Goal: Transaction & Acquisition: Purchase product/service

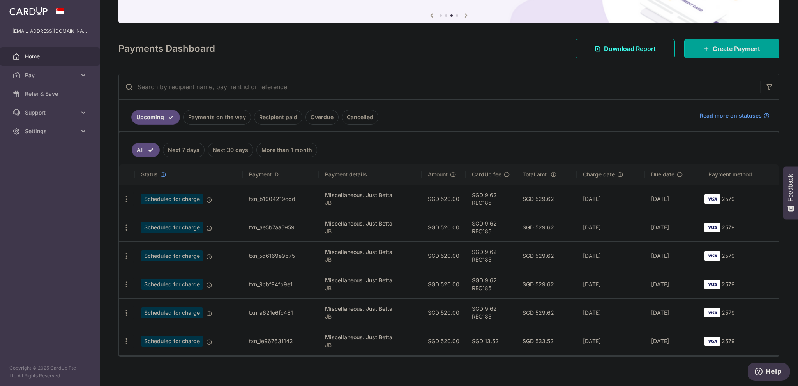
scroll to position [78, 0]
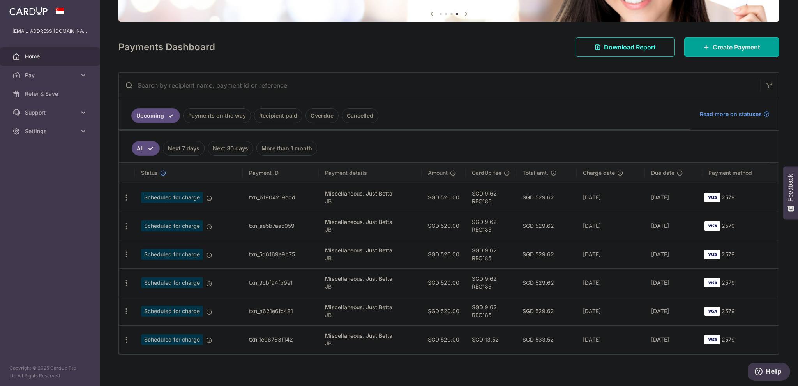
click at [287, 117] on link "Recipient paid" at bounding box center [278, 115] width 48 height 15
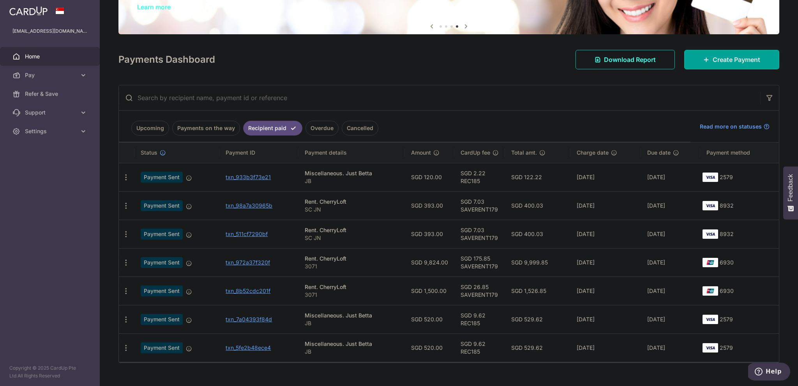
scroll to position [78, 0]
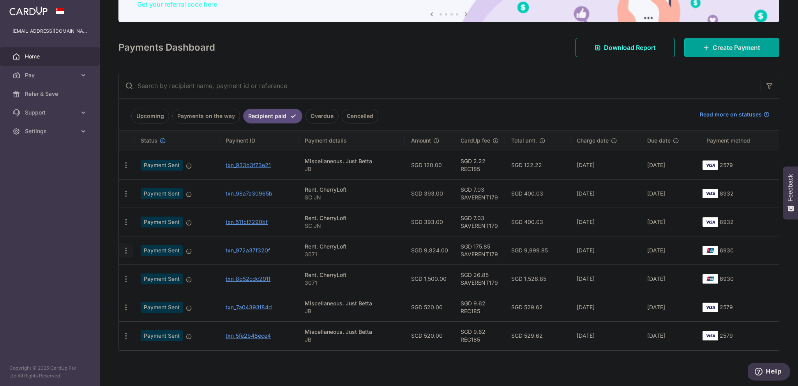
click at [125, 169] on icon "button" at bounding box center [126, 165] width 8 height 8
click at [479, 254] on td "SGD 175.85 SAVERENT179" at bounding box center [479, 250] width 51 height 28
copy td "SAVERENT179"
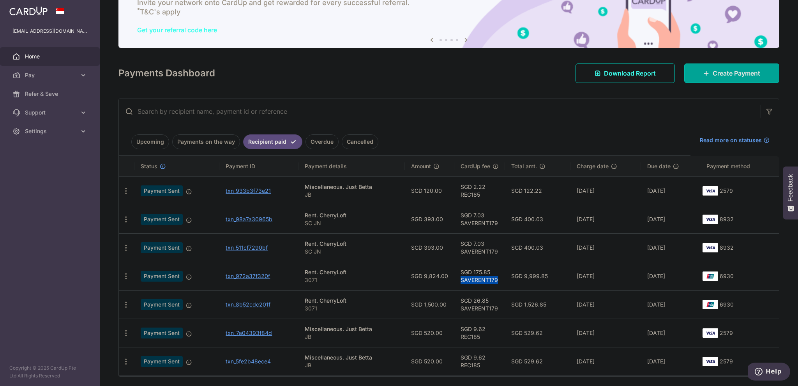
scroll to position [39, 0]
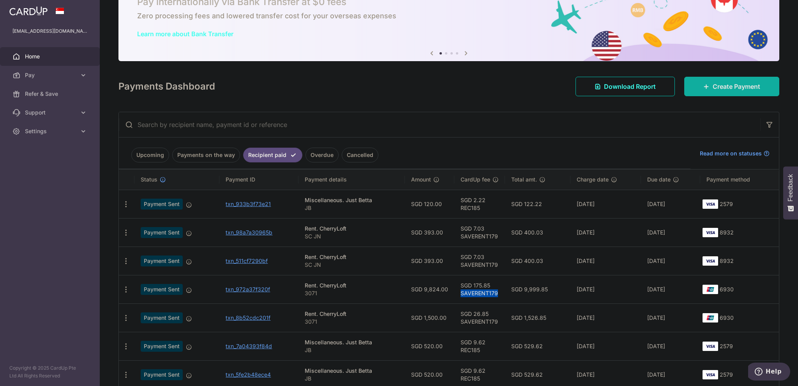
click at [699, 92] on link "Create Payment" at bounding box center [731, 86] width 95 height 19
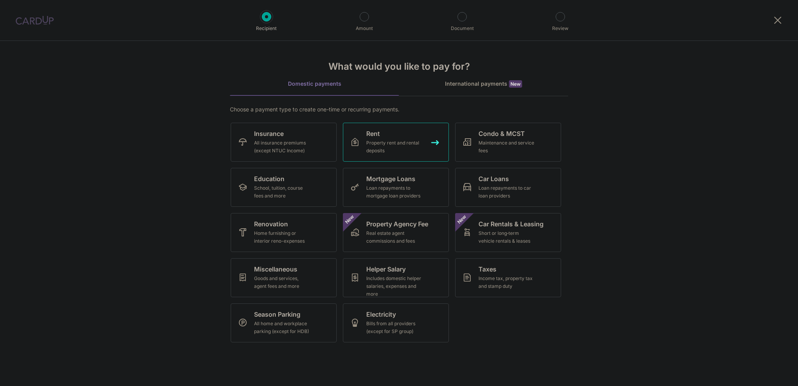
click at [433, 143] on link "Rent Property rent and rental deposits" at bounding box center [396, 142] width 106 height 39
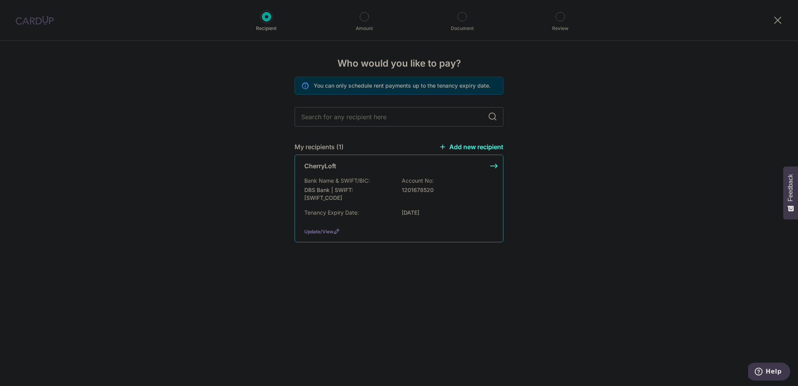
click at [391, 167] on div "CherryLoft" at bounding box center [394, 165] width 180 height 9
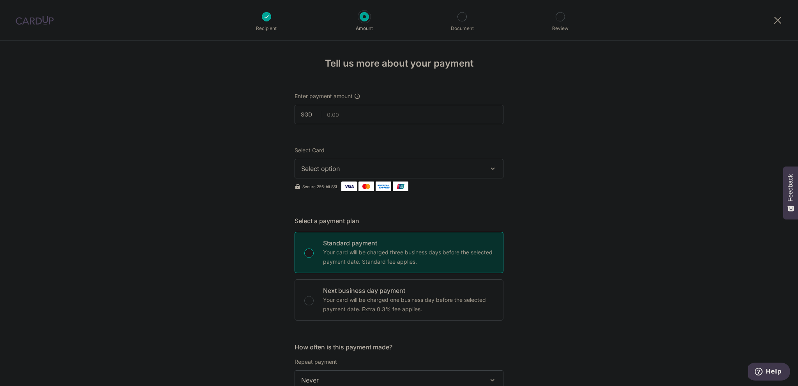
click at [772, 19] on div at bounding box center [777, 20] width 41 height 41
click at [775, 19] on icon at bounding box center [777, 20] width 9 height 10
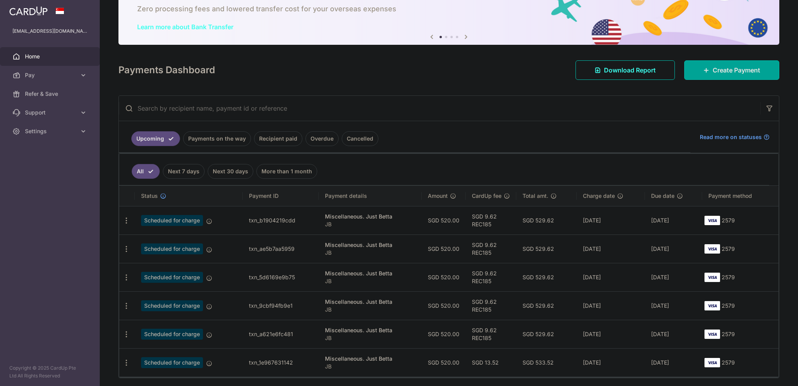
scroll to position [72, 0]
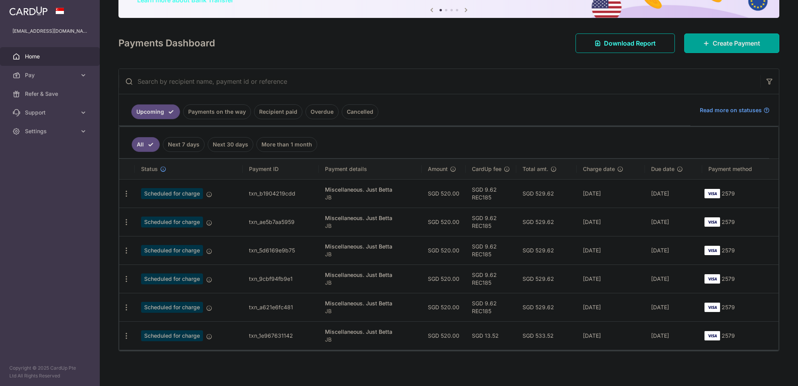
click at [302, 111] on li "Overdue" at bounding box center [320, 111] width 36 height 15
click at [292, 112] on link "Recipient paid" at bounding box center [278, 111] width 48 height 15
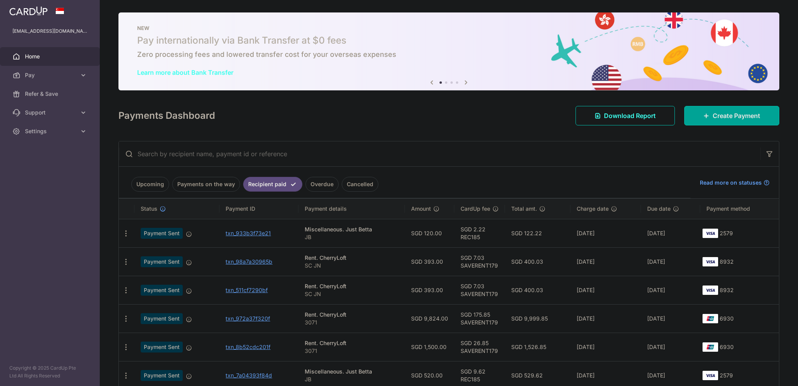
scroll to position [68, 0]
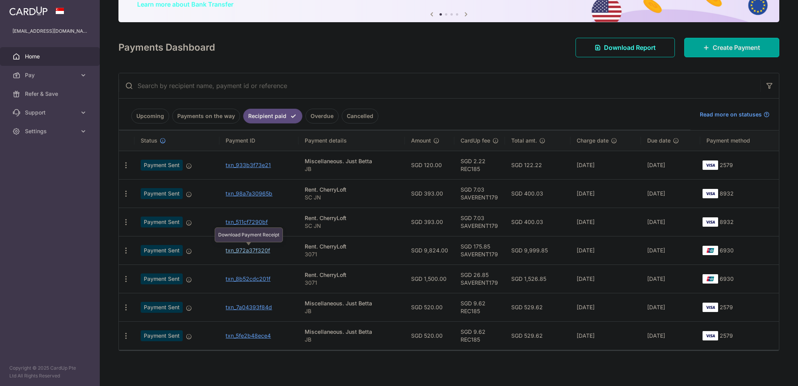
click at [262, 248] on link "txn_972a37f320f" at bounding box center [247, 250] width 44 height 7
click at [251, 250] on link "txn_972a37f320f" at bounding box center [247, 250] width 44 height 7
click at [125, 169] on icon "button" at bounding box center [126, 165] width 8 height 8
click at [140, 265] on link "PDF Receipt" at bounding box center [159, 271] width 81 height 19
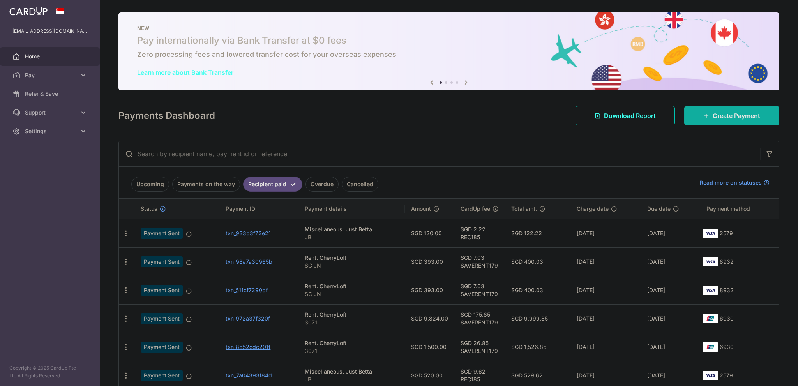
click at [703, 116] on icon at bounding box center [706, 116] width 6 height 6
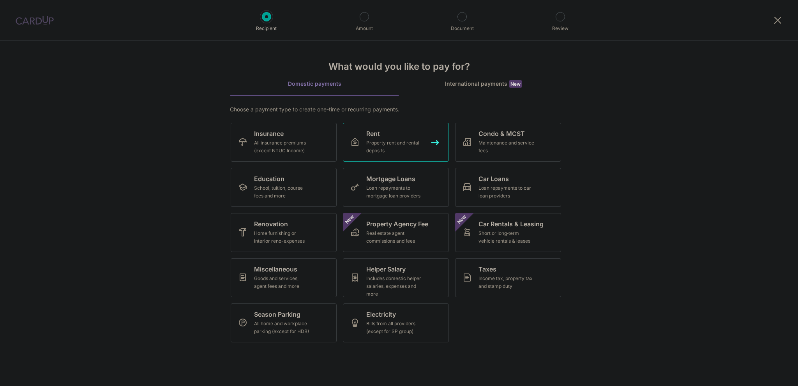
click at [432, 139] on link "Rent Property rent and rental deposits" at bounding box center [396, 142] width 106 height 39
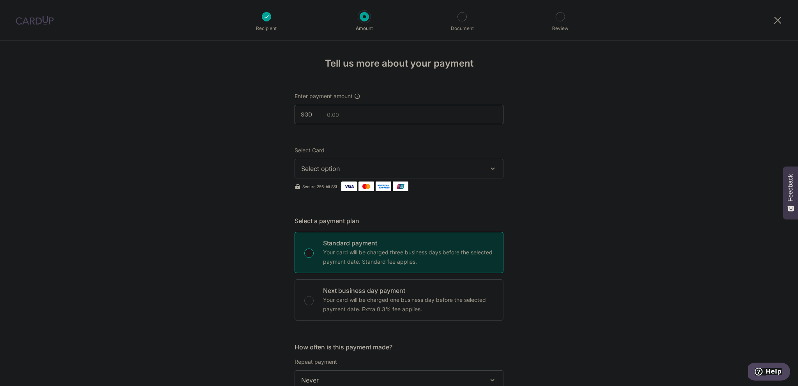
click at [393, 118] on input "text" at bounding box center [398, 114] width 209 height 19
paste input "9,824"
type input "9,824.00"
click at [341, 167] on span "Select option" at bounding box center [391, 168] width 181 height 9
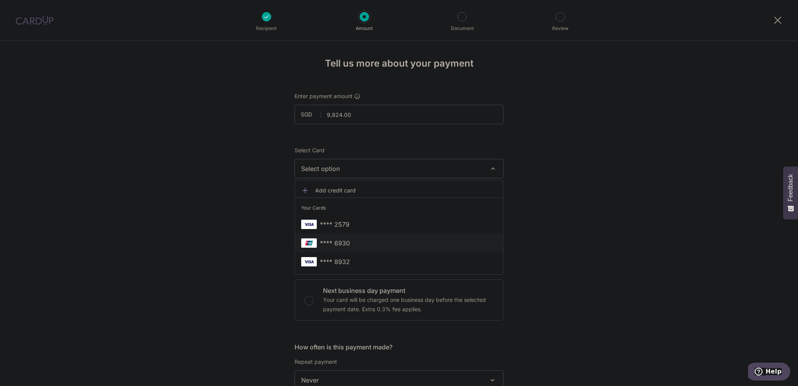
click at [356, 242] on span "**** 6930" at bounding box center [399, 242] width 196 height 9
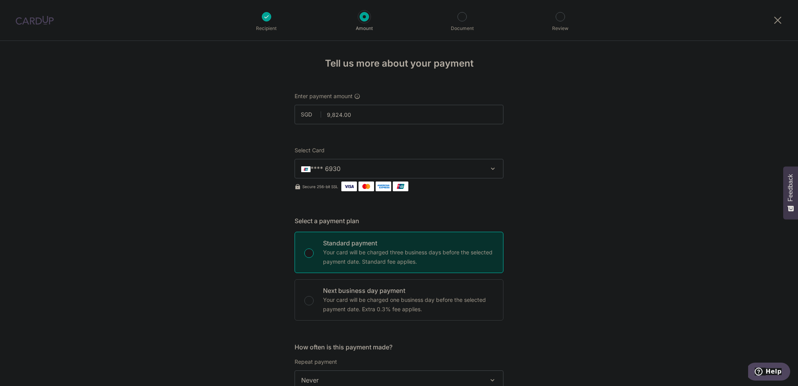
click at [330, 174] on button "**** 6930" at bounding box center [398, 168] width 209 height 19
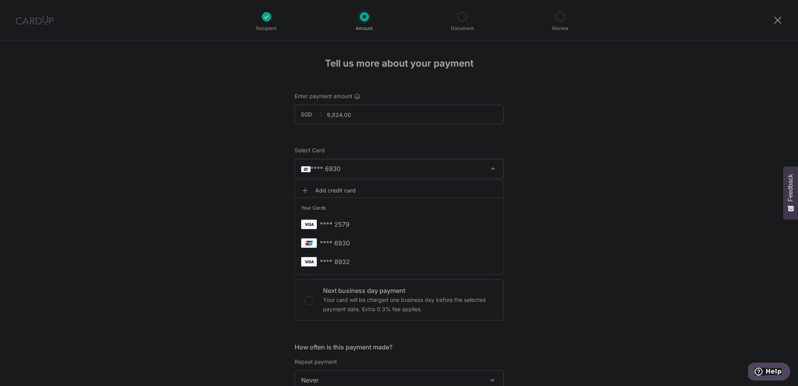
click at [215, 180] on div "Tell us more about your payment Enter payment amount SGD 9,824.00 9824.00 Selec…" at bounding box center [399, 393] width 798 height 705
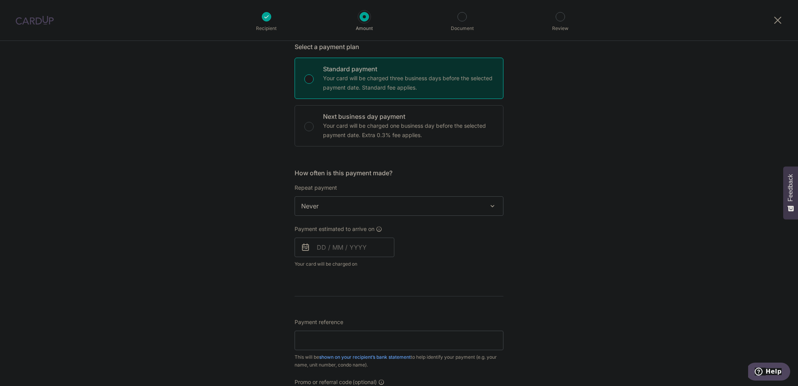
scroll to position [195, 0]
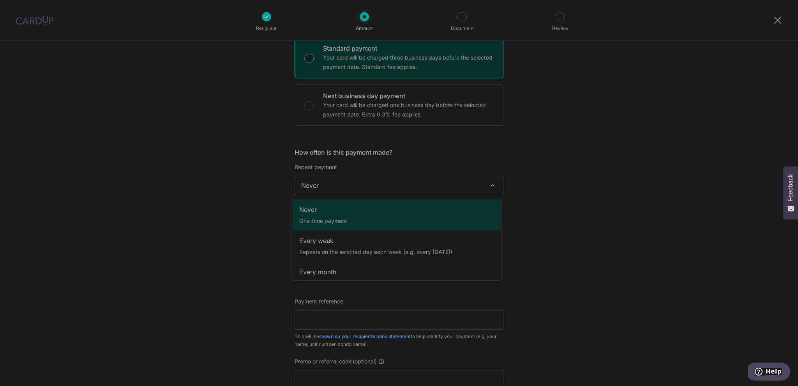
click at [316, 185] on span "Never" at bounding box center [399, 185] width 208 height 19
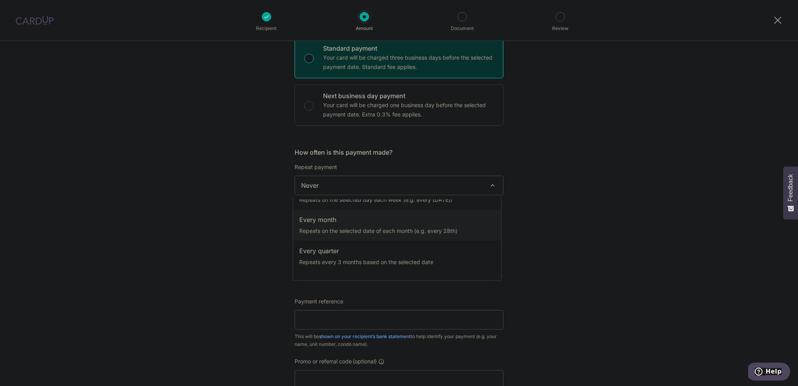
scroll to position [39, 0]
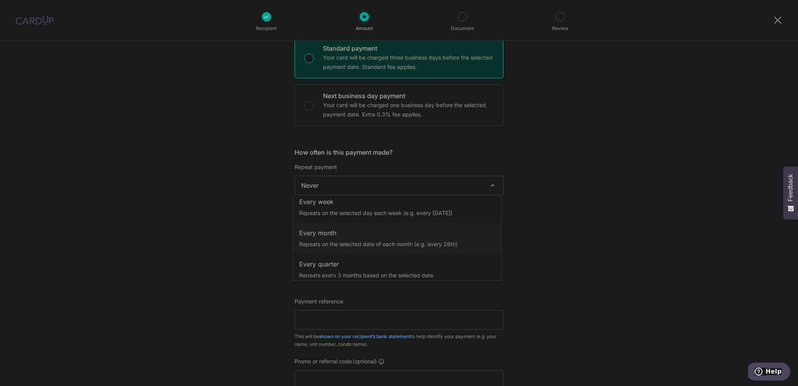
select select "3"
type input "21/08/2027"
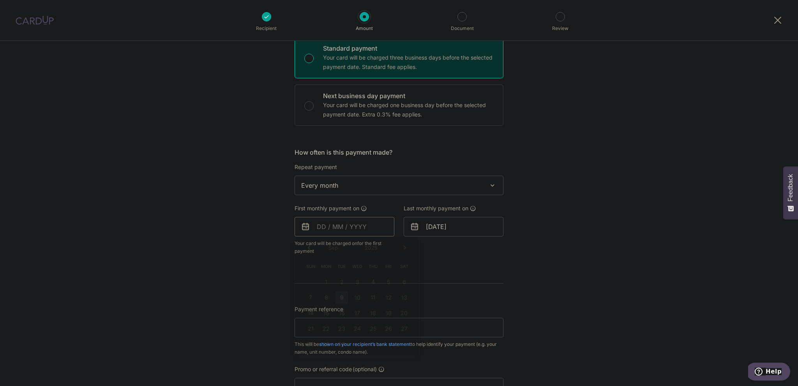
click at [317, 221] on input "text" at bounding box center [344, 226] width 100 height 19
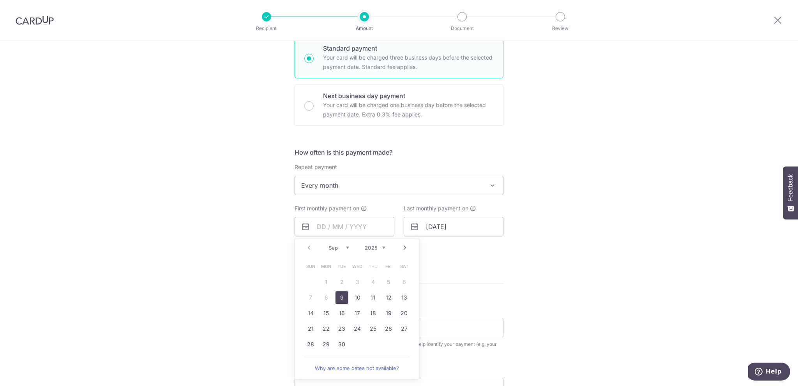
click at [606, 200] on div "Tell us more about your payment Enter payment amount SGD 9,824.00 9824.00 Selec…" at bounding box center [399, 202] width 798 height 712
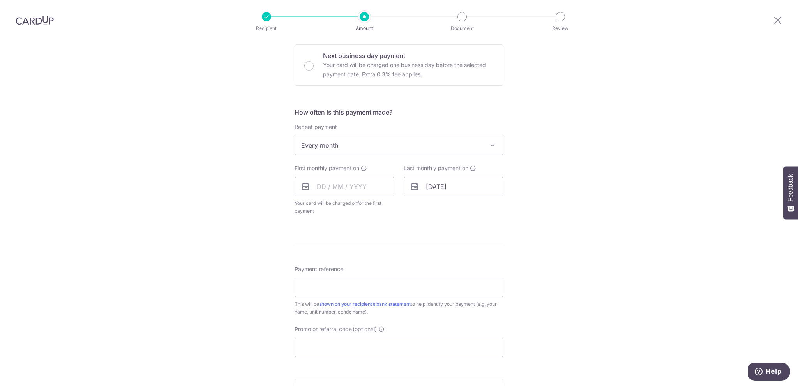
scroll to position [273, 0]
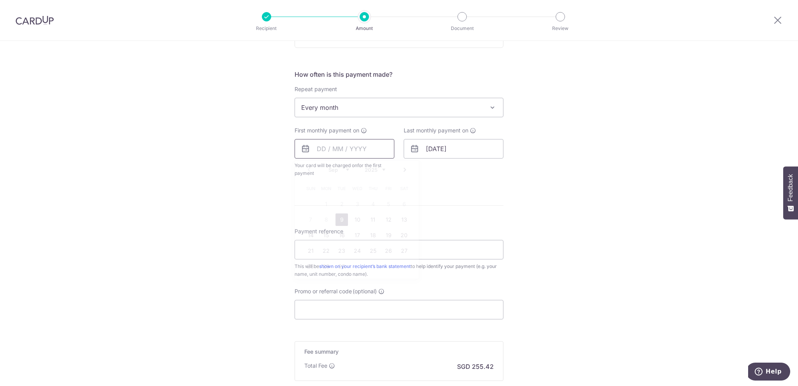
click at [374, 157] on input "text" at bounding box center [344, 148] width 100 height 19
click at [344, 170] on select "Sep Oct Nov Dec" at bounding box center [338, 170] width 21 height 6
click at [352, 203] on link "1" at bounding box center [357, 204] width 12 height 12
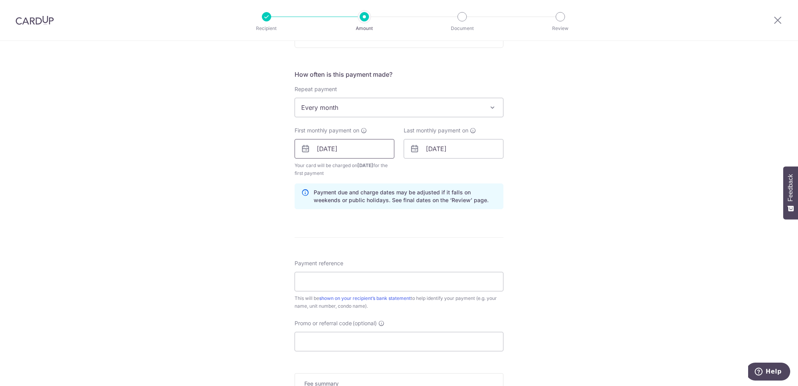
click at [355, 155] on input "01/10/2025" at bounding box center [344, 148] width 100 height 19
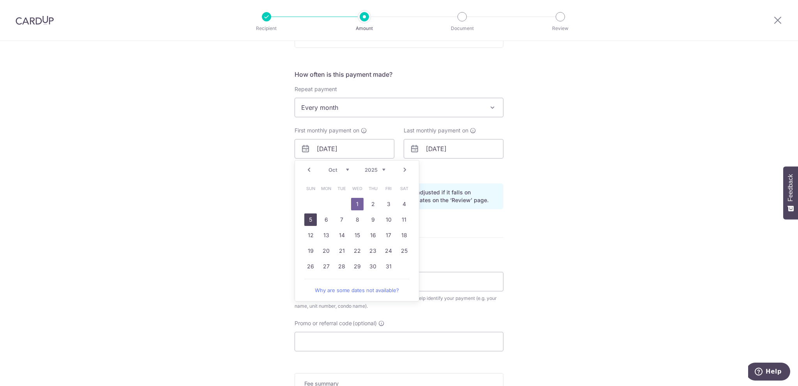
click at [309, 219] on link "5" at bounding box center [310, 219] width 12 height 12
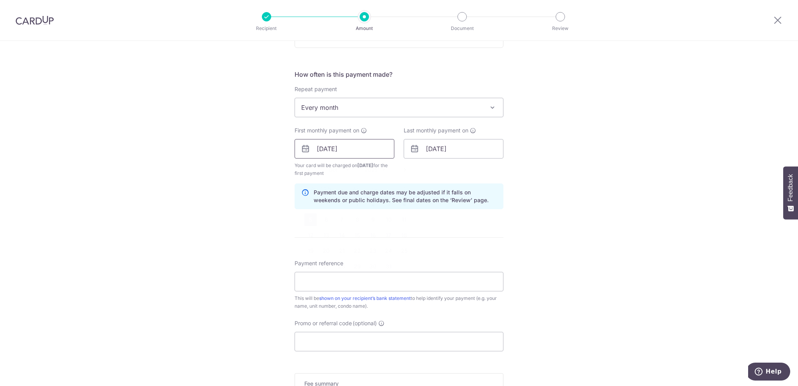
click at [363, 152] on input "05/10/2025" at bounding box center [344, 148] width 100 height 19
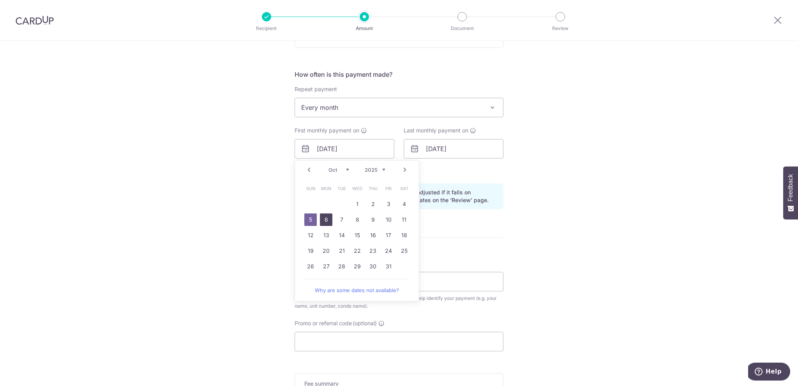
drag, startPoint x: 326, startPoint y: 217, endPoint x: 513, endPoint y: 190, distance: 188.4
click at [326, 217] on link "6" at bounding box center [326, 219] width 12 height 12
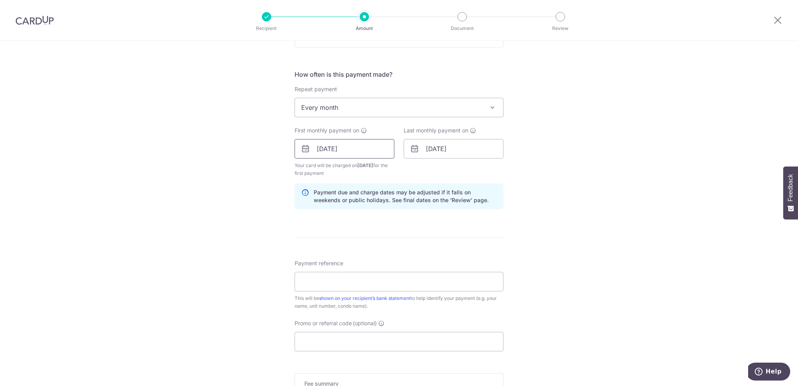
click at [366, 155] on input "[DATE]" at bounding box center [344, 148] width 100 height 19
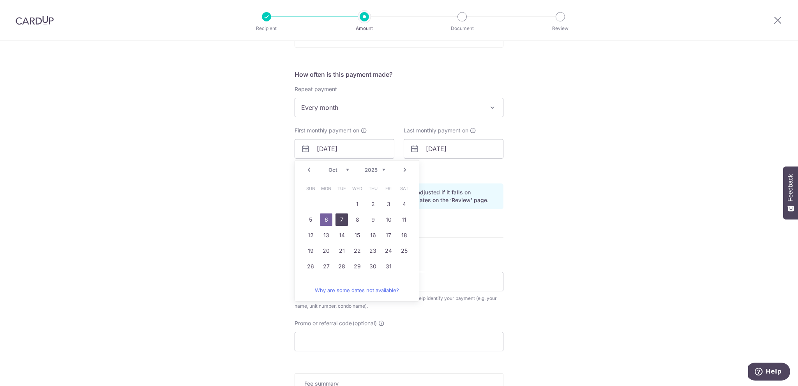
click at [337, 219] on link "7" at bounding box center [341, 219] width 12 height 12
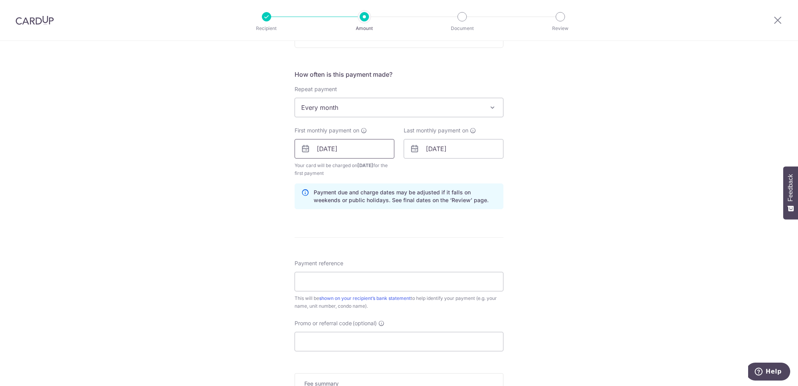
click at [370, 155] on input "07/10/2025" at bounding box center [344, 148] width 100 height 19
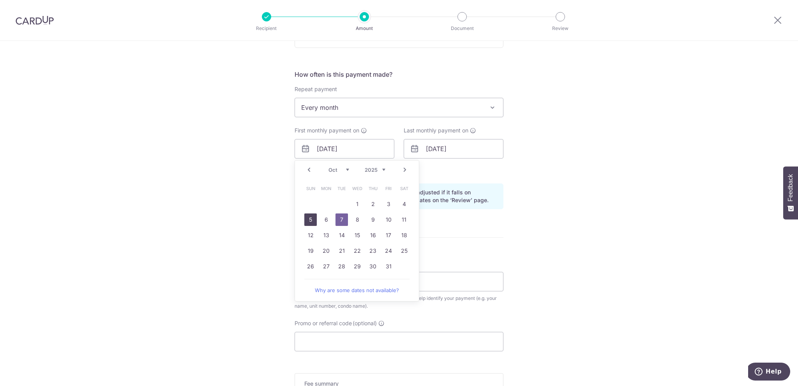
click at [314, 219] on link "5" at bounding box center [310, 219] width 12 height 12
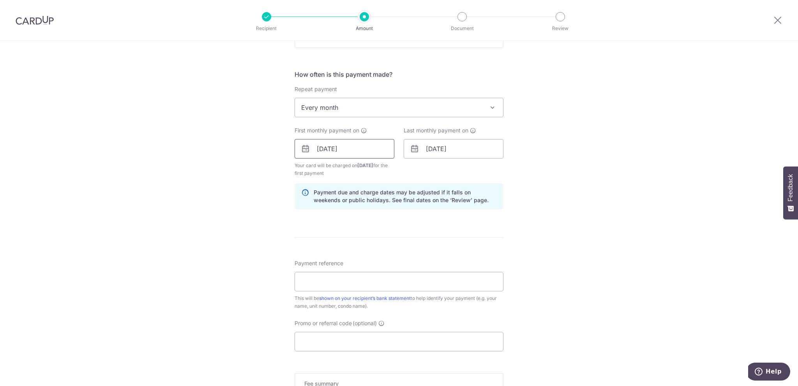
click at [352, 155] on input "05/10/2025" at bounding box center [344, 148] width 100 height 19
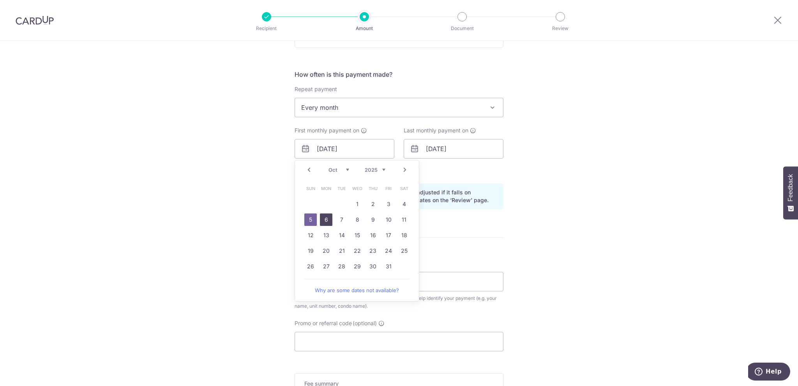
click at [329, 219] on link "6" at bounding box center [326, 219] width 12 height 12
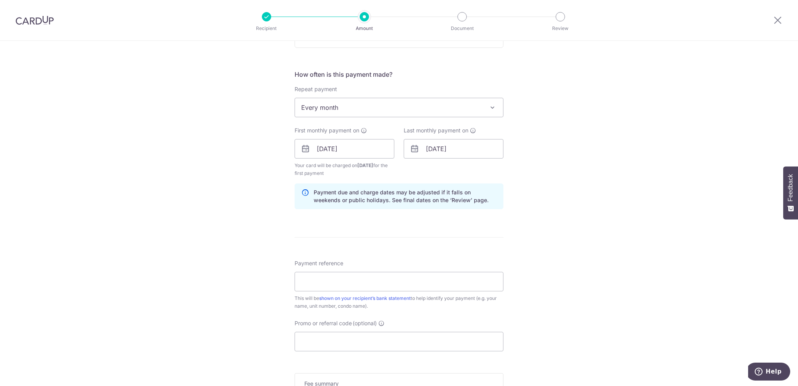
click at [330, 159] on div "First monthly payment on 06/10/2025 Prev Next Jan Feb Mar Apr May Jun Jul Aug S…" at bounding box center [344, 152] width 100 height 51
click at [338, 151] on input "[DATE]" at bounding box center [344, 148] width 100 height 19
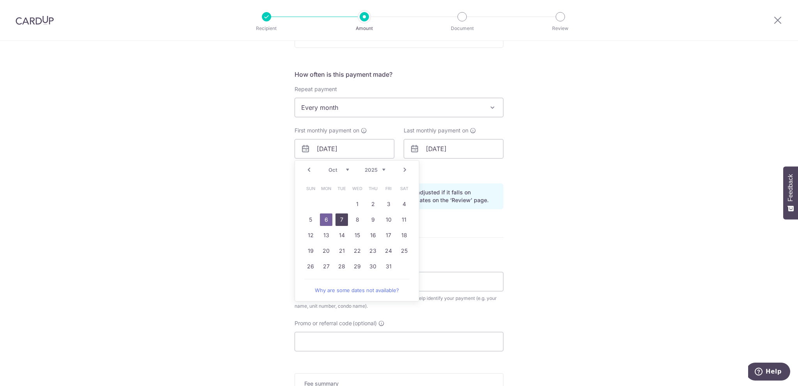
click at [343, 216] on link "7" at bounding box center [341, 219] width 12 height 12
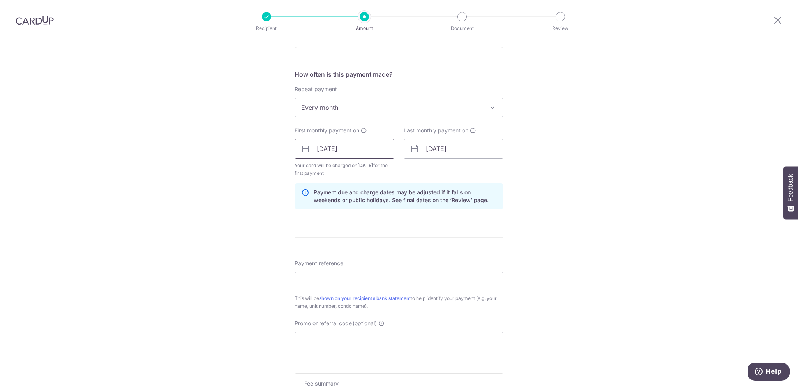
click at [374, 149] on input "07/10/2025" at bounding box center [344, 148] width 100 height 19
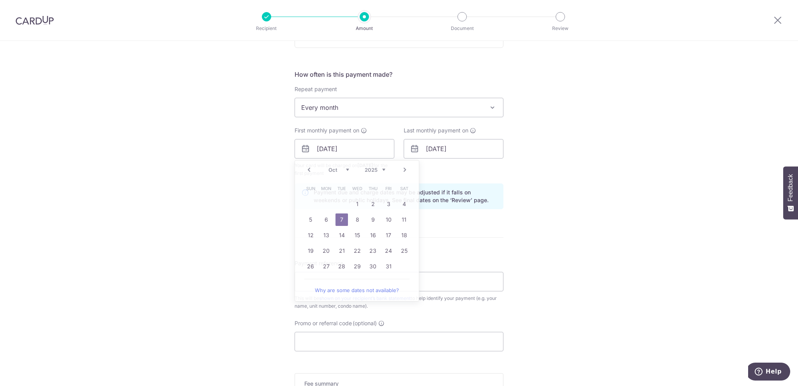
click at [266, 162] on div "Tell us more about your payment Enter payment amount SGD 9,824.00 9824.00 Selec…" at bounding box center [399, 140] width 798 height 744
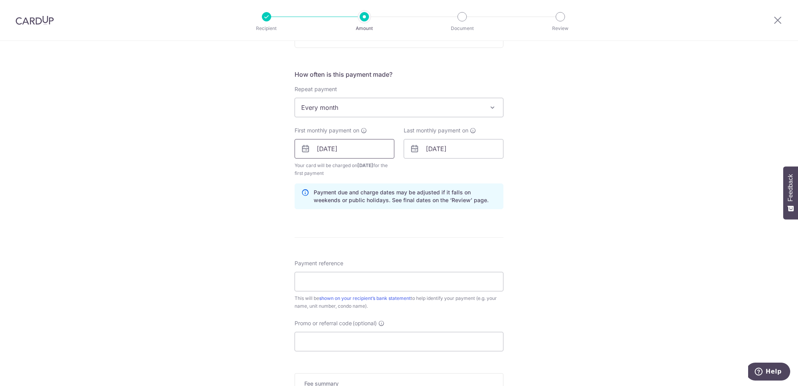
click at [344, 150] on input "07/10/2025" at bounding box center [344, 148] width 100 height 19
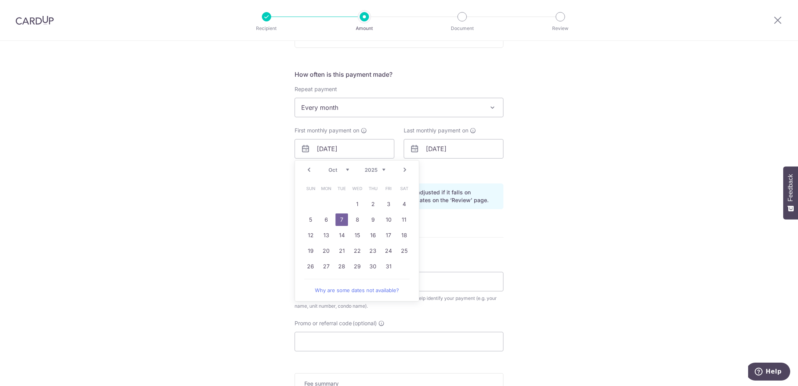
click at [310, 169] on link "Prev" at bounding box center [308, 169] width 9 height 9
click at [341, 218] on link "9" at bounding box center [341, 219] width 12 height 12
type input "[DATE]"
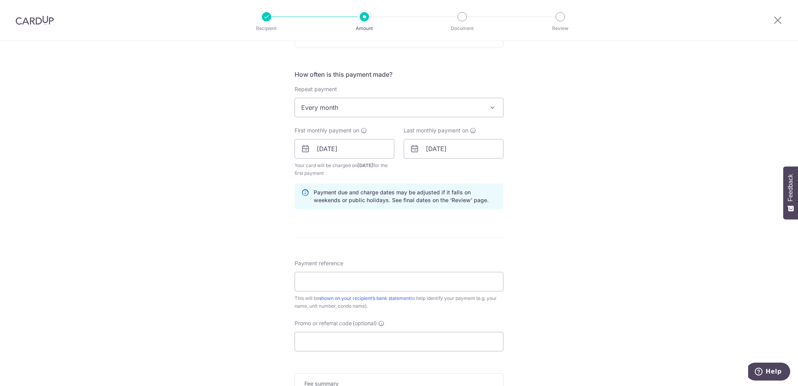
click at [251, 168] on div "Tell us more about your payment Enter payment amount SGD 9,824.00 9824.00 Selec…" at bounding box center [399, 140] width 798 height 744
click at [483, 152] on input "21/08/2027" at bounding box center [453, 148] width 100 height 19
click at [514, 169] on link "Next" at bounding box center [513, 169] width 9 height 9
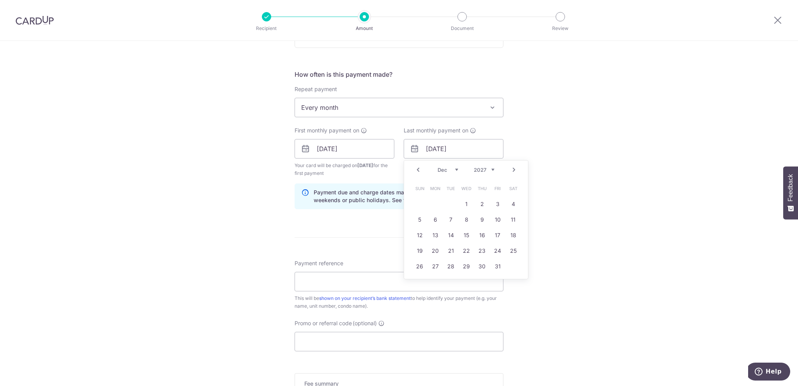
click at [514, 169] on link "Next" at bounding box center [513, 169] width 9 height 9
click at [416, 171] on link "Prev" at bounding box center [417, 169] width 9 height 9
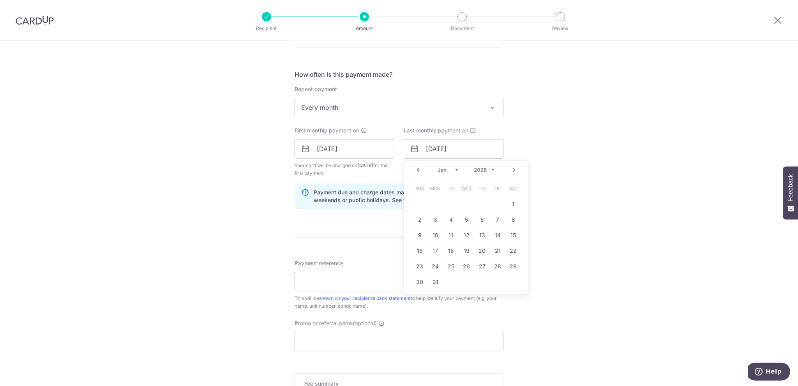
click at [416, 171] on link "Prev" at bounding box center [417, 169] width 9 height 9
click at [285, 226] on div "Tell us more about your payment Enter payment amount SGD 9,824.00 9824.00 Selec…" at bounding box center [399, 140] width 798 height 744
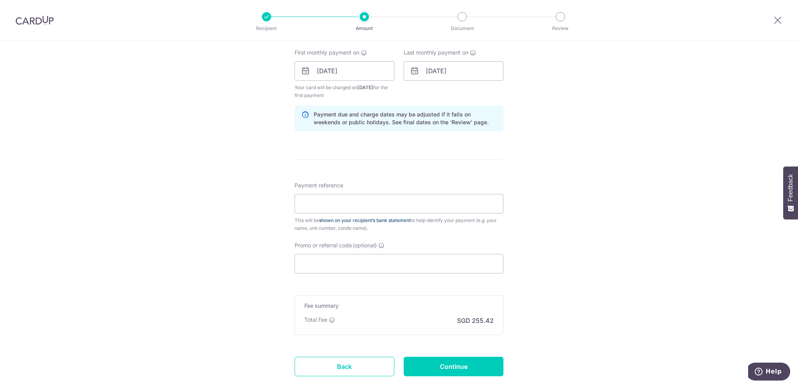
click at [327, 218] on link "shown on your recipient’s bank statement" at bounding box center [365, 220] width 92 height 6
click at [360, 201] on input "Payment reference" at bounding box center [398, 203] width 209 height 19
click at [428, 71] on input "21/08/2027" at bounding box center [453, 70] width 100 height 19
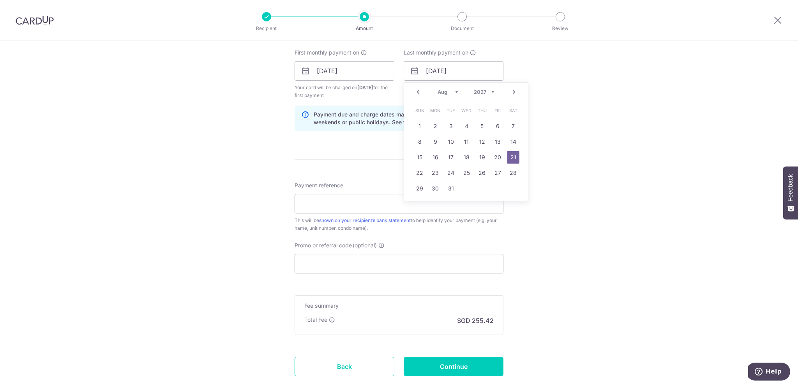
click at [439, 89] on select "Jan Feb Mar Apr May Jun Jul Aug Sep Oct Nov Dec" at bounding box center [447, 92] width 21 height 6
click at [480, 90] on select "2025 2026 2027 2028 2029 2030 2031 2032 2033 2034 2035" at bounding box center [484, 92] width 21 height 6
click at [446, 187] on link "31" at bounding box center [450, 188] width 12 height 12
type input "31/03/2026"
click at [558, 141] on div "Tell us more about your payment Enter payment amount SGD 9,824.00 9824.00 Selec…" at bounding box center [399, 62] width 798 height 744
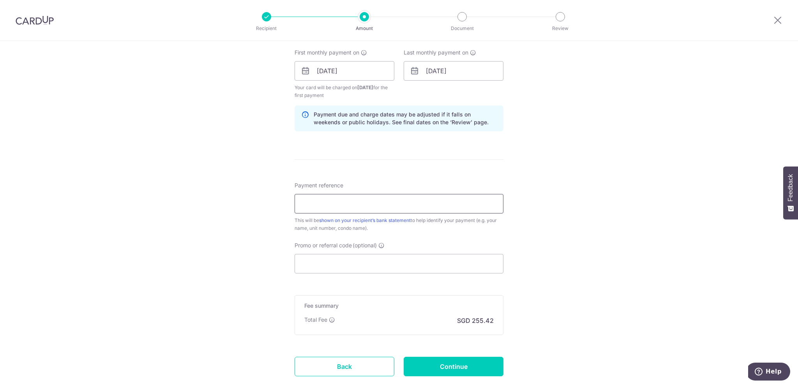
click at [329, 197] on input "Payment reference" at bounding box center [398, 203] width 209 height 19
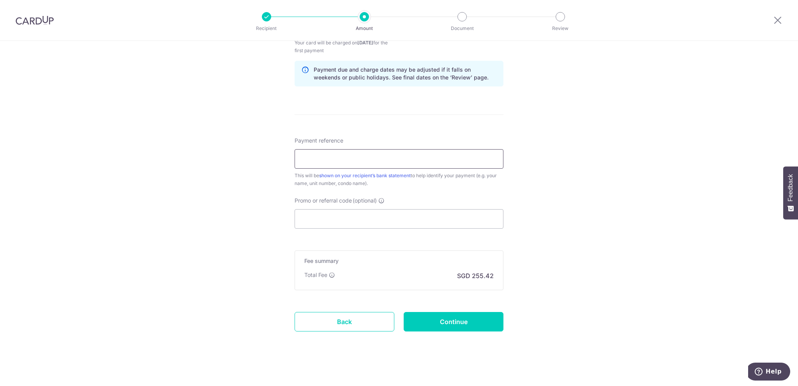
scroll to position [398, 0]
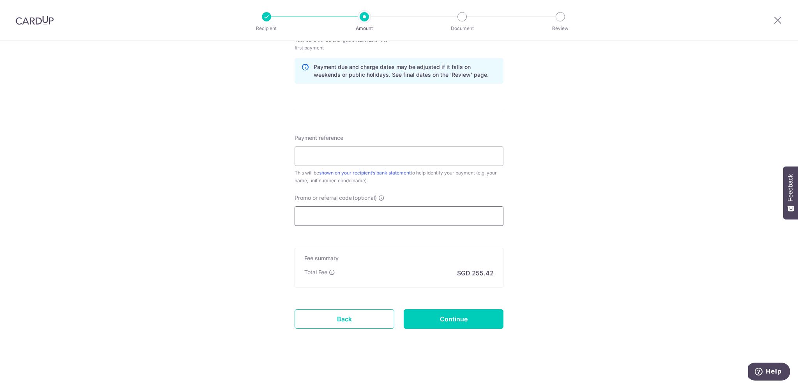
click at [317, 211] on input "Promo or referral code (optional)" at bounding box center [398, 215] width 209 height 19
paste input "SAVERENT179"
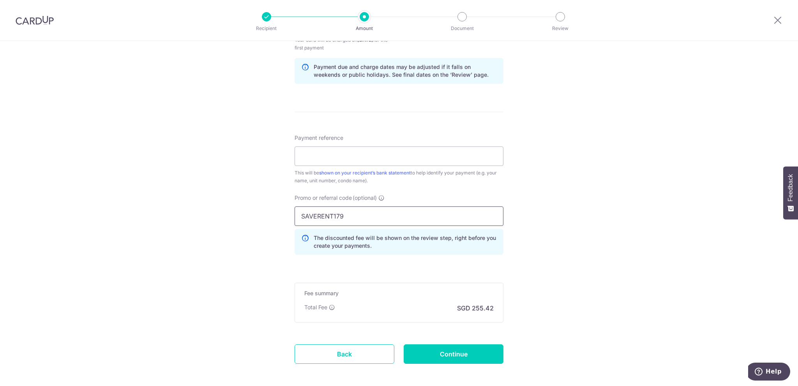
type input "SAVERENT179"
click at [235, 196] on div "Tell us more about your payment Enter payment amount SGD 9,824.00 9824.00 Selec…" at bounding box center [399, 32] width 798 height 779
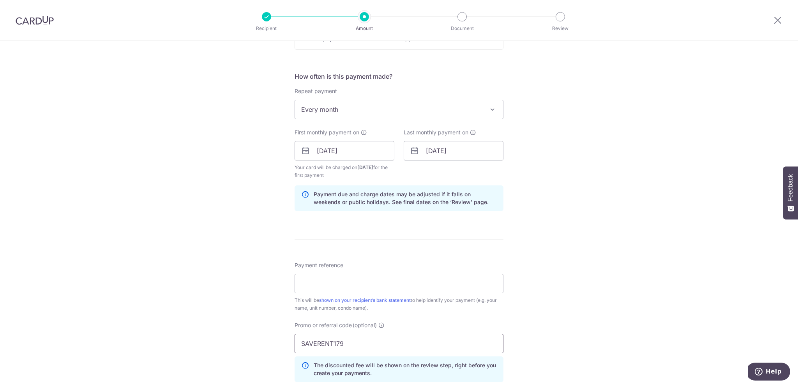
scroll to position [433, 0]
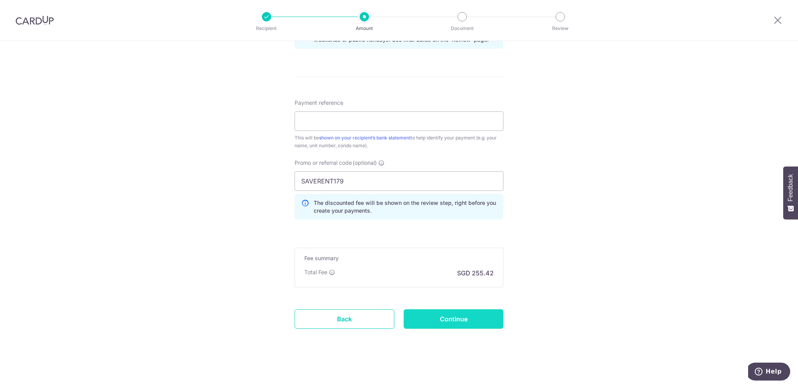
click at [472, 311] on input "Continue" at bounding box center [453, 318] width 100 height 19
type input "Create Schedule"
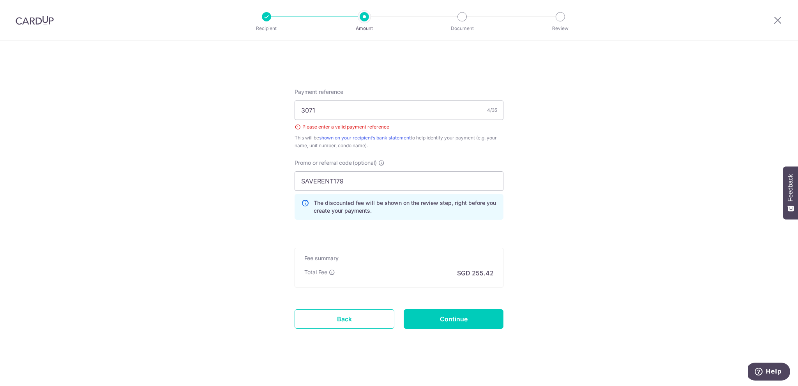
click at [623, 101] on div "Tell us more about your payment Enter payment amount SGD 9,824.00 9824.00 Selec…" at bounding box center [399, 12] width 798 height 750
click at [344, 106] on input "3071" at bounding box center [398, 109] width 209 height 19
type input "CU"
click at [266, 125] on div "Tell us more about your payment Enter payment amount SGD 9,824.00 9824.00 Selec…" at bounding box center [399, 12] width 798 height 750
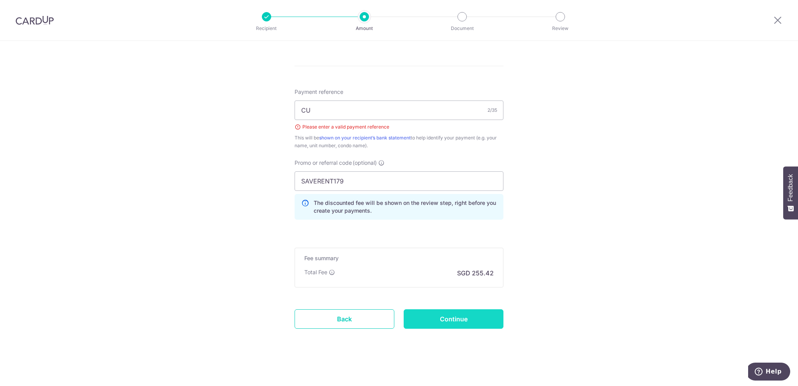
click at [466, 319] on input "Continue" at bounding box center [453, 318] width 100 height 19
type input "Create Schedule"
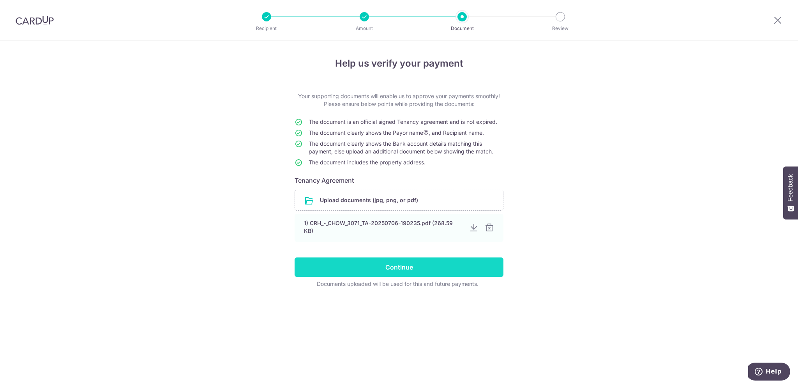
click at [436, 264] on input "Continue" at bounding box center [398, 266] width 209 height 19
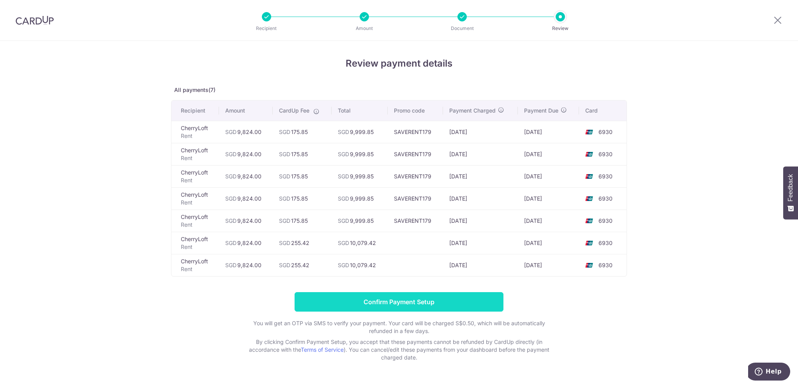
click at [466, 294] on input "Confirm Payment Setup" at bounding box center [398, 301] width 209 height 19
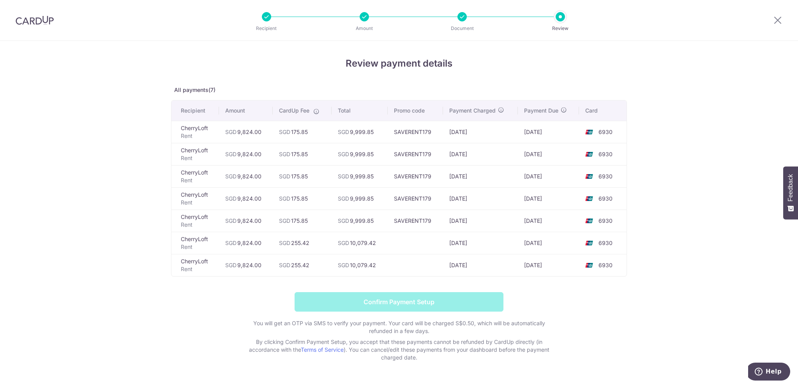
scroll to position [20, 0]
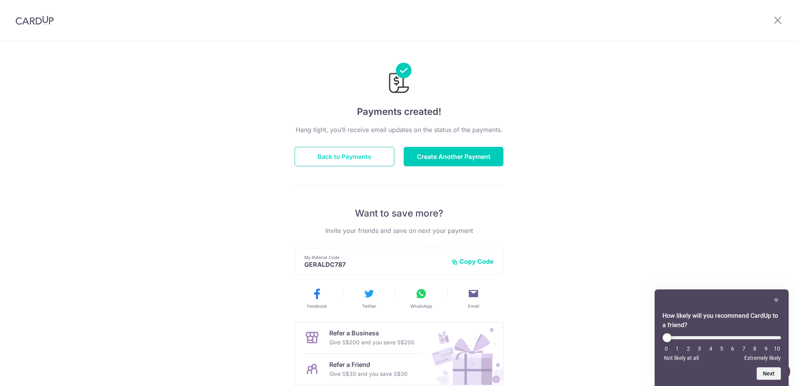
click at [370, 154] on button "Back to Payments" at bounding box center [344, 156] width 100 height 19
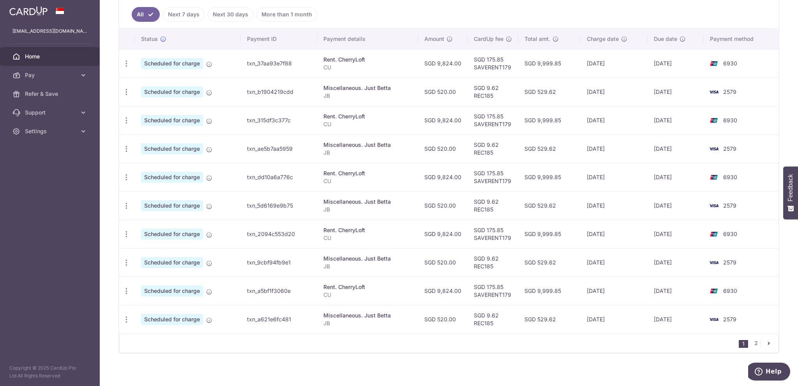
scroll to position [214, 0]
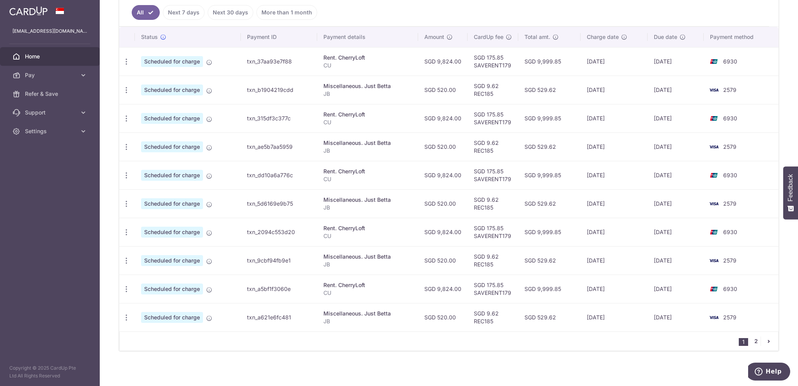
click at [752, 343] on link "2" at bounding box center [755, 340] width 9 height 9
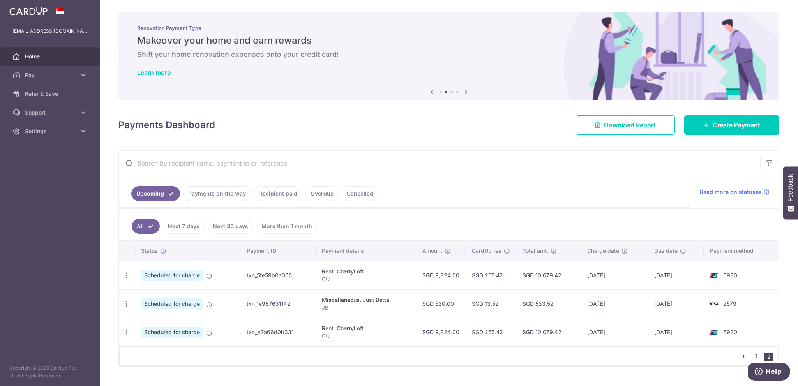
scroll to position [16, 0]
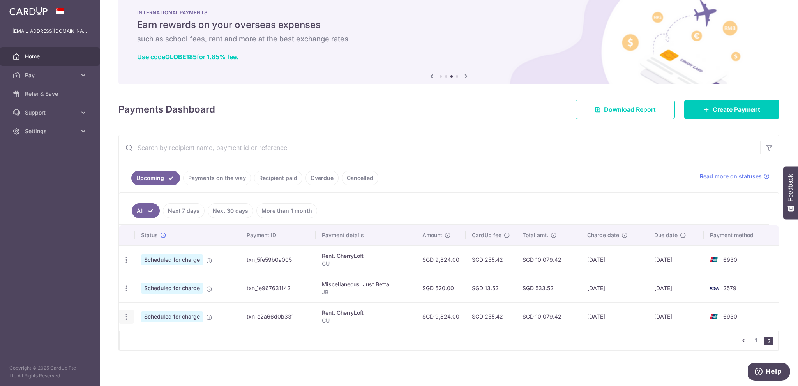
click at [122, 315] on div "Update payment Cancel payment" at bounding box center [126, 317] width 14 height 14
click at [124, 264] on icon "button" at bounding box center [126, 260] width 8 height 8
click at [154, 354] on span "Cancel payment" at bounding box center [168, 356] width 52 height 9
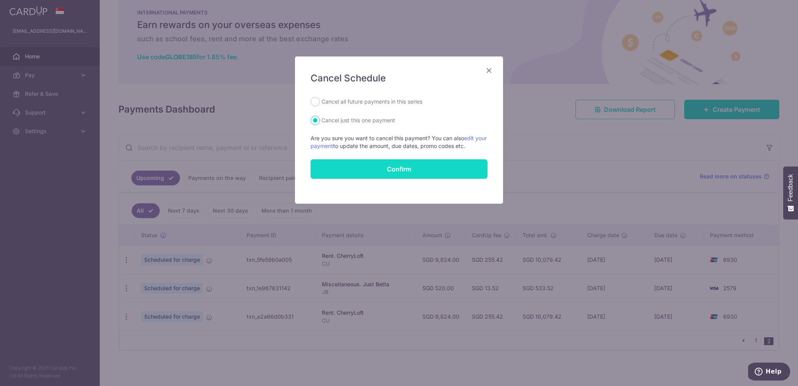
click at [393, 173] on button "Confirm" at bounding box center [398, 168] width 177 height 19
